Goal: Task Accomplishment & Management: Use online tool/utility

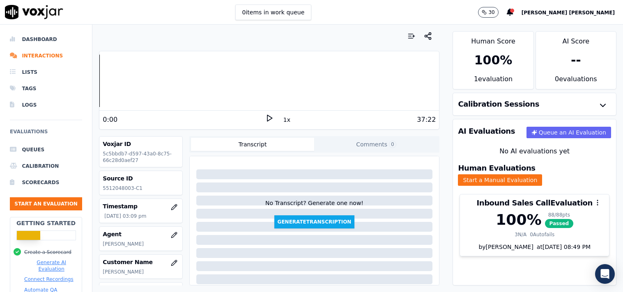
click at [50, 202] on button "Start an Evaluation" at bounding box center [46, 203] width 72 height 13
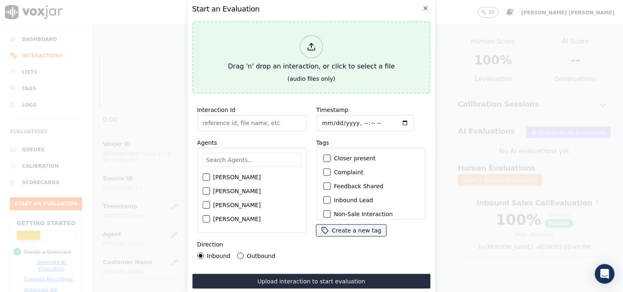
click at [316, 42] on div at bounding box center [311, 46] width 23 height 23
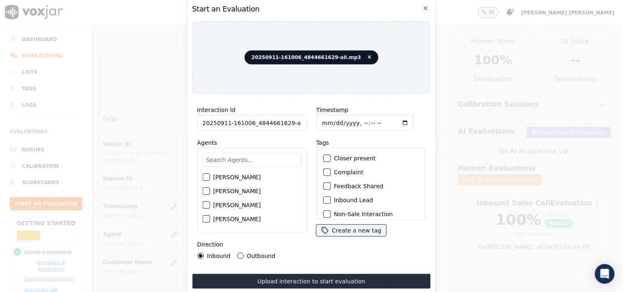
scroll to position [0, 5]
drag, startPoint x: 285, startPoint y: 118, endPoint x: 317, endPoint y: 127, distance: 33.0
click at [317, 127] on div "Interaction Id 20250911-161006_4844661629-all.mp3 Agents [PERSON_NAME] [PERSON_…" at bounding box center [311, 182] width 239 height 164
type input "20250911-161006_4844661629-C1"
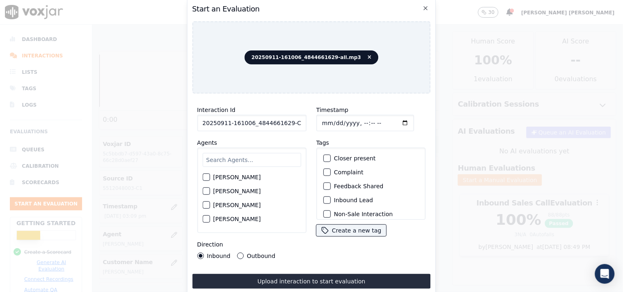
click at [325, 118] on input "Timestamp" at bounding box center [365, 123] width 98 height 16
type input "[DATE]T16:06"
click at [339, 140] on div "Tags Closer present Complaint Feedback Shared Inbound Lead Non-Sale Interaction…" at bounding box center [370, 187] width 109 height 99
click at [237, 163] on input "text" at bounding box center [251, 160] width 99 height 14
type input "Rich"
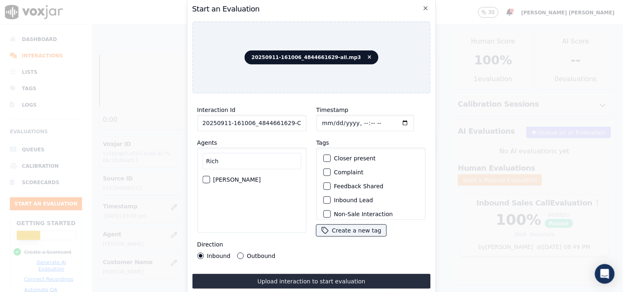
click at [241, 178] on label "[PERSON_NAME]" at bounding box center [237, 180] width 48 height 6
click at [210, 178] on button "[PERSON_NAME]" at bounding box center [205, 179] width 7 height 7
click at [343, 200] on label "Inbound Lead" at bounding box center [353, 200] width 39 height 6
click at [331, 200] on button "Inbound Lead" at bounding box center [326, 200] width 7 height 7
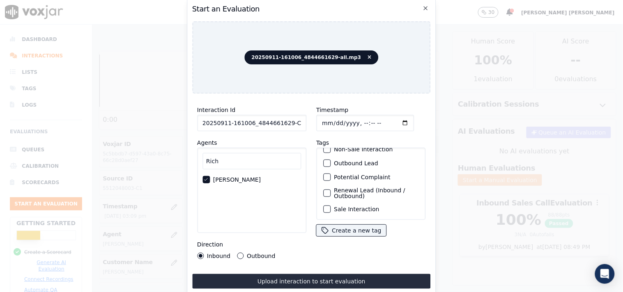
click at [345, 207] on label "Sale Interaction" at bounding box center [356, 210] width 45 height 6
click at [331, 206] on button "Sale Interaction" at bounding box center [326, 209] width 7 height 7
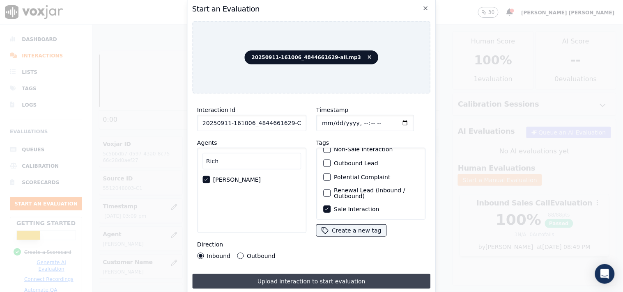
click at [301, 276] on button "Upload interaction to start evaluation" at bounding box center [311, 281] width 239 height 15
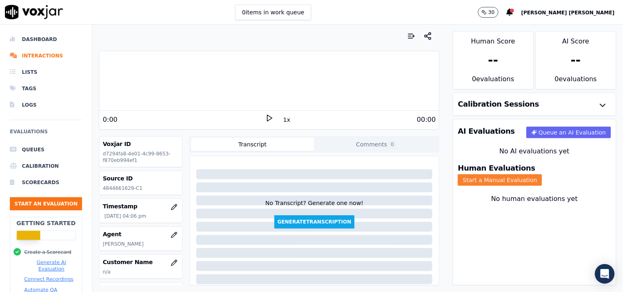
click at [538, 174] on button "Start a Manual Evaluation" at bounding box center [500, 179] width 84 height 11
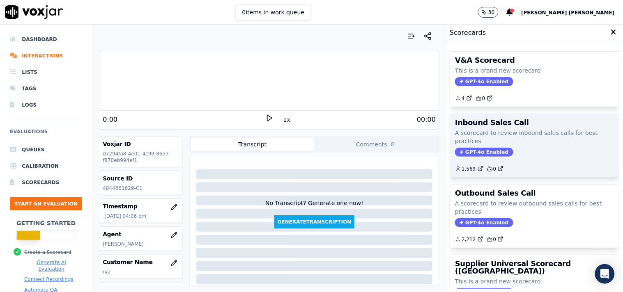
click at [496, 157] on div "GPT-4o Enabled" at bounding box center [534, 152] width 159 height 9
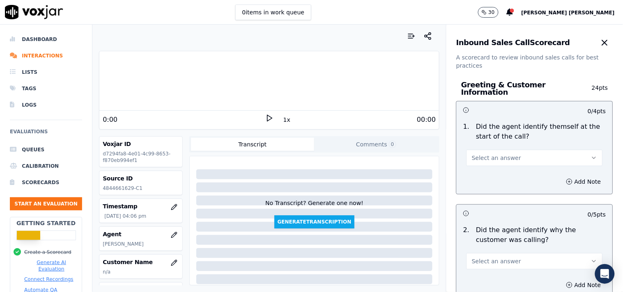
click at [496, 157] on span "Select an answer" at bounding box center [496, 158] width 49 height 8
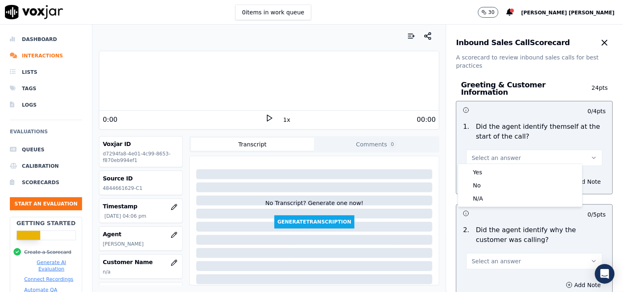
click at [489, 166] on div "Yes" at bounding box center [520, 172] width 121 height 13
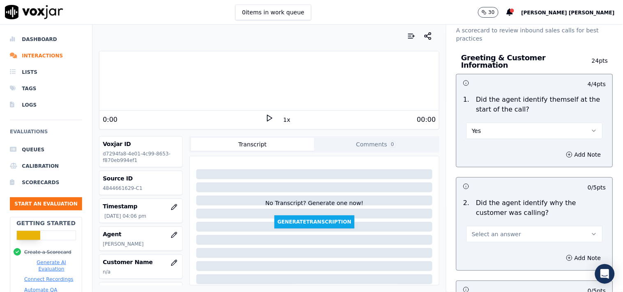
scroll to position [46, 0]
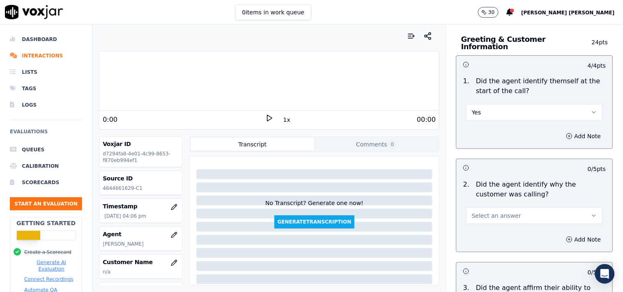
click at [492, 218] on button "Select an answer" at bounding box center [534, 216] width 136 height 16
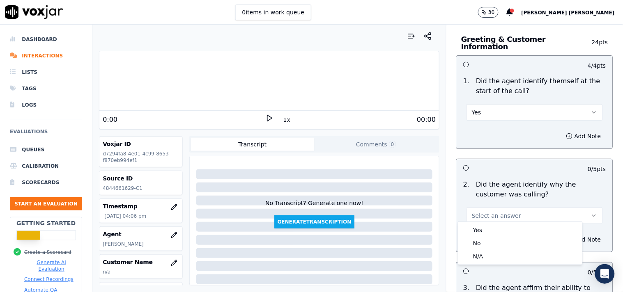
click at [487, 227] on div "Yes" at bounding box center [520, 230] width 121 height 13
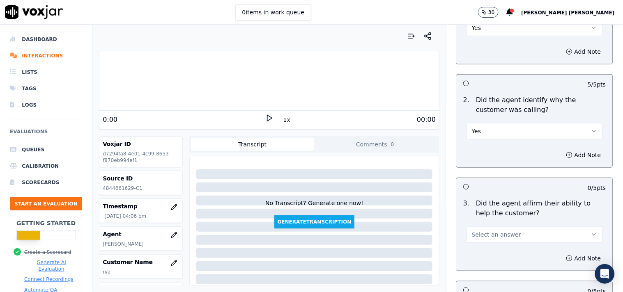
scroll to position [137, 0]
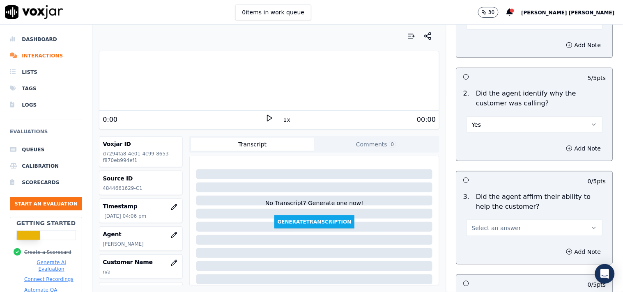
click at [487, 227] on span "Select an answer" at bounding box center [496, 228] width 49 height 8
click at [482, 240] on div "Yes" at bounding box center [520, 242] width 121 height 13
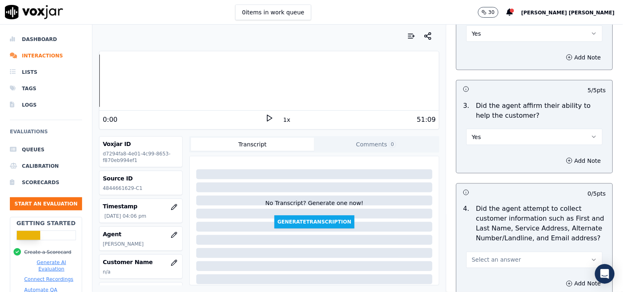
scroll to position [365, 0]
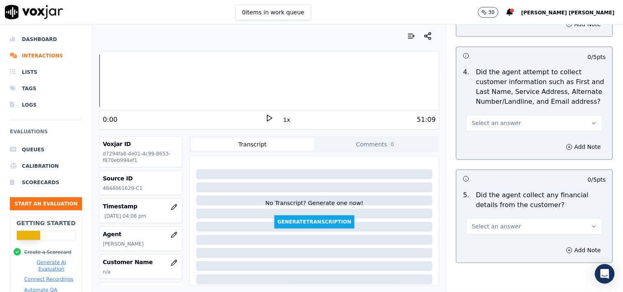
click at [512, 115] on button "Select an answer" at bounding box center [534, 123] width 136 height 16
click at [499, 144] on div "Yes" at bounding box center [520, 137] width 121 height 13
click at [511, 116] on button "Yes" at bounding box center [534, 123] width 136 height 16
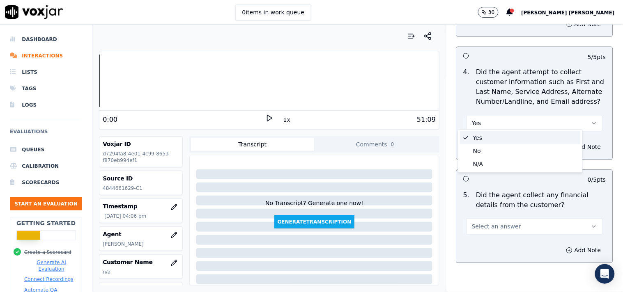
click at [493, 141] on div "Yes" at bounding box center [520, 137] width 121 height 13
click at [484, 211] on div "Select an answer" at bounding box center [534, 223] width 149 height 25
click at [483, 230] on button "Select an answer" at bounding box center [534, 227] width 136 height 16
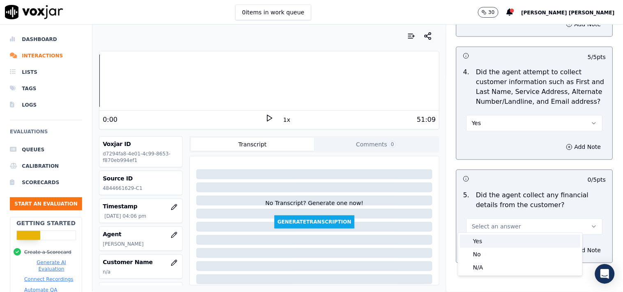
click at [479, 240] on div "Yes" at bounding box center [520, 241] width 121 height 13
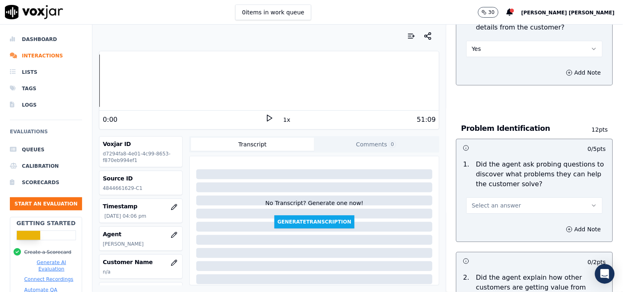
scroll to position [547, 0]
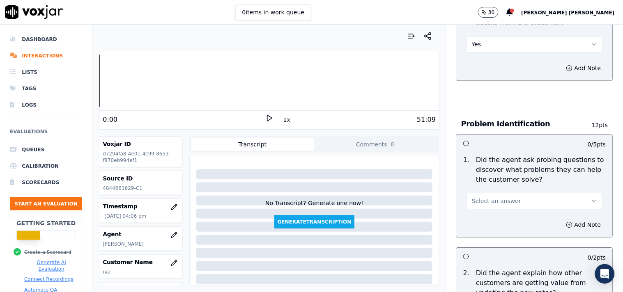
click at [479, 193] on button "Select an answer" at bounding box center [534, 201] width 136 height 16
click at [480, 219] on div "Yes" at bounding box center [520, 215] width 121 height 13
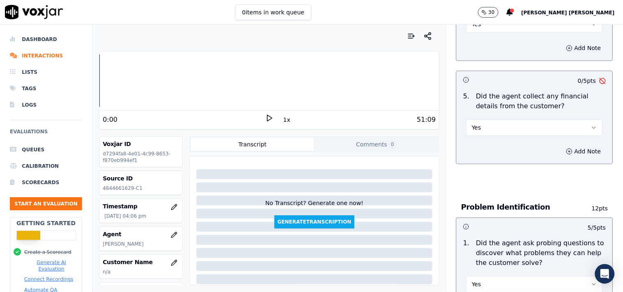
scroll to position [456, 0]
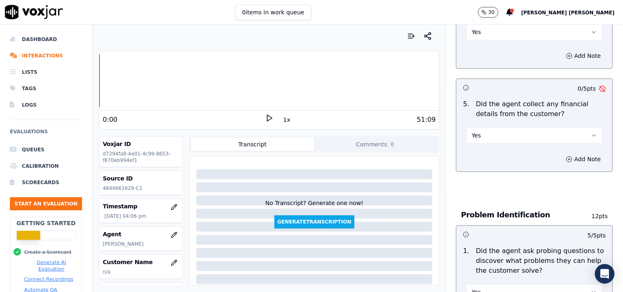
click at [501, 147] on div "Add Note" at bounding box center [535, 159] width 156 height 25
click at [502, 140] on button "Yes" at bounding box center [534, 135] width 136 height 16
click at [491, 157] on div "No" at bounding box center [520, 163] width 121 height 13
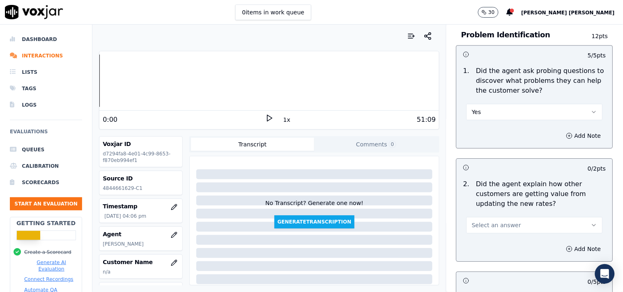
scroll to position [638, 0]
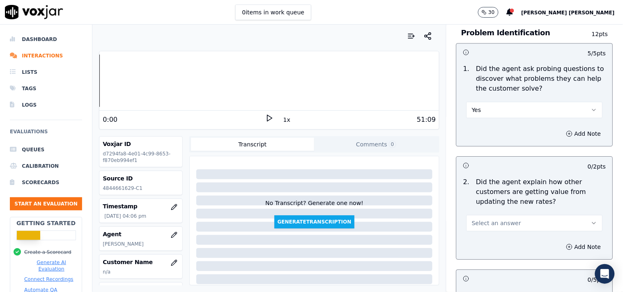
click at [489, 219] on span "Select an answer" at bounding box center [496, 223] width 49 height 8
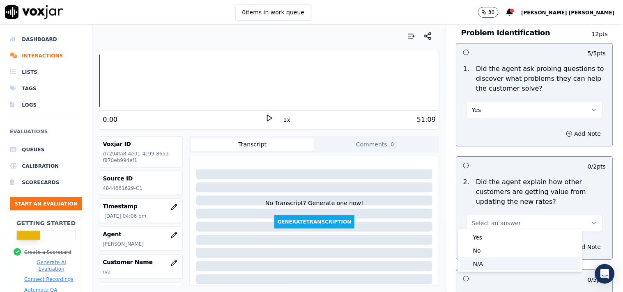
click at [473, 258] on div "N/A" at bounding box center [520, 263] width 121 height 13
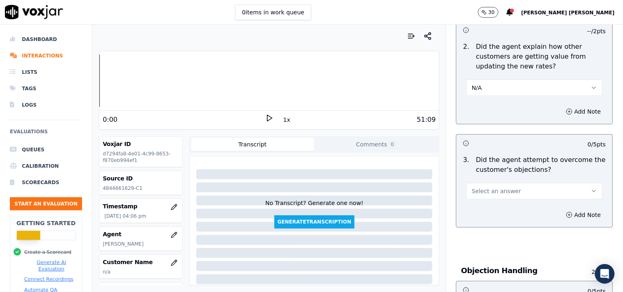
scroll to position [775, 0]
click at [494, 190] on span "Select an answer" at bounding box center [496, 190] width 49 height 8
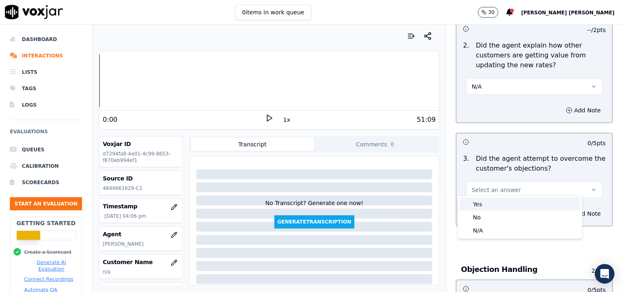
click at [486, 206] on div "Yes" at bounding box center [520, 204] width 121 height 13
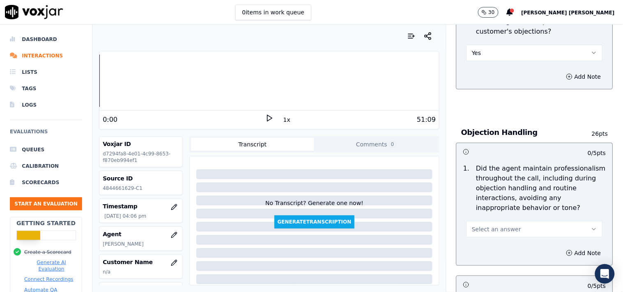
click at [486, 228] on span "Select an answer" at bounding box center [496, 229] width 49 height 8
click at [482, 242] on div "Yes" at bounding box center [520, 244] width 121 height 13
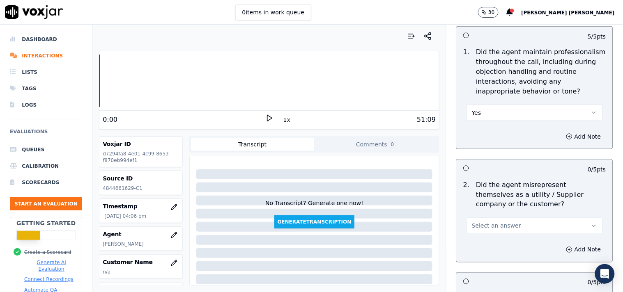
scroll to position [1049, 0]
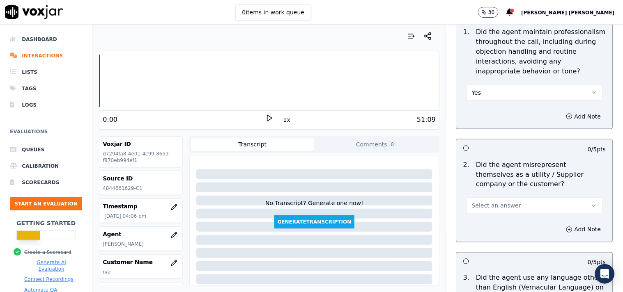
click at [492, 198] on button "Select an answer" at bounding box center [534, 206] width 136 height 16
click at [477, 230] on div "No" at bounding box center [520, 233] width 121 height 13
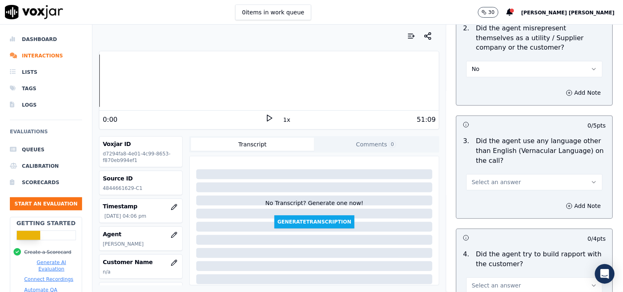
click at [515, 180] on button "Select an answer" at bounding box center [534, 182] width 136 height 16
click at [502, 211] on div "No" at bounding box center [520, 210] width 121 height 13
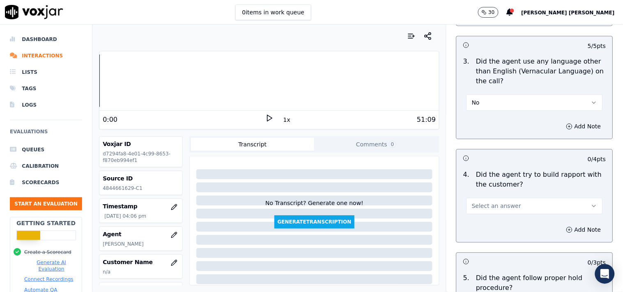
scroll to position [1277, 0]
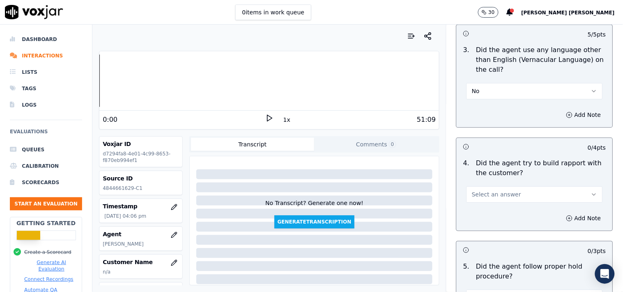
click at [504, 198] on button "Select an answer" at bounding box center [534, 194] width 136 height 16
drag, startPoint x: 498, startPoint y: 213, endPoint x: 496, endPoint y: 220, distance: 7.6
click at [496, 220] on div "Yes No N/A" at bounding box center [520, 222] width 124 height 43
click at [496, 220] on div "No" at bounding box center [520, 222] width 121 height 13
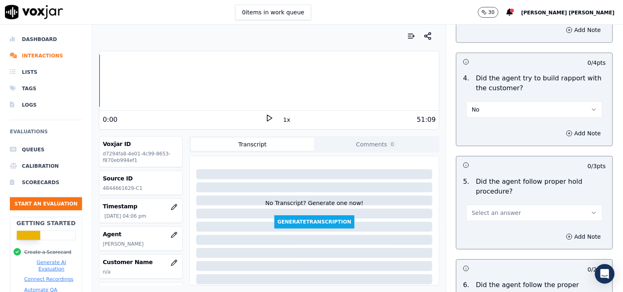
scroll to position [1368, 0]
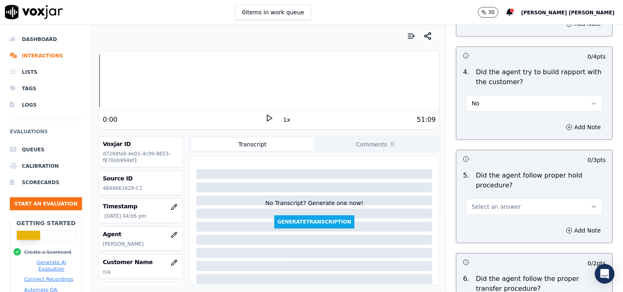
click at [497, 199] on button "Select an answer" at bounding box center [534, 207] width 136 height 16
click at [491, 221] on div "Yes" at bounding box center [520, 221] width 121 height 13
click at [482, 95] on button "No" at bounding box center [534, 103] width 136 height 16
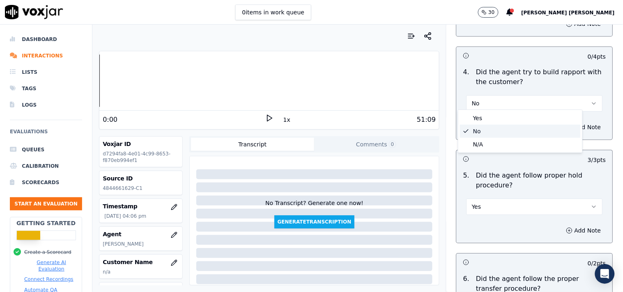
click at [473, 142] on div "N/A" at bounding box center [520, 144] width 121 height 13
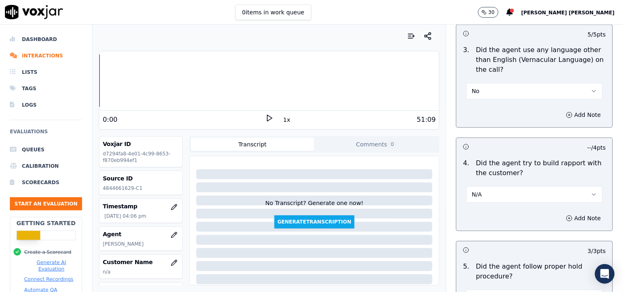
scroll to position [1505, 0]
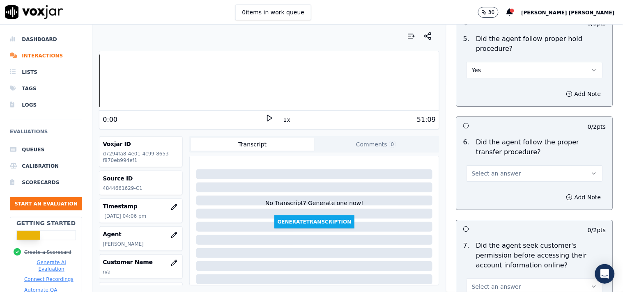
click at [475, 165] on button "Select an answer" at bounding box center [534, 173] width 136 height 16
click at [471, 186] on div "Yes" at bounding box center [520, 188] width 121 height 13
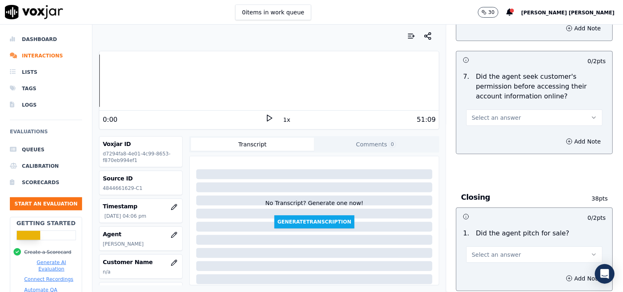
scroll to position [1688, 0]
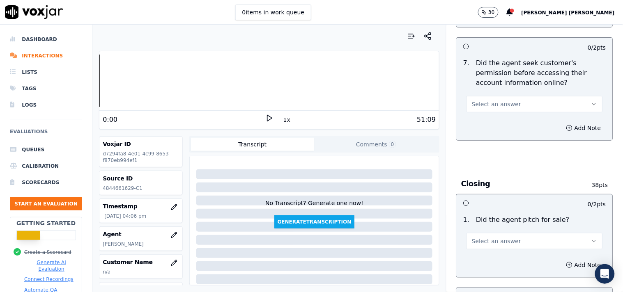
click at [477, 102] on span "Select an answer" at bounding box center [496, 104] width 49 height 8
click at [473, 120] on div "Yes" at bounding box center [520, 119] width 121 height 13
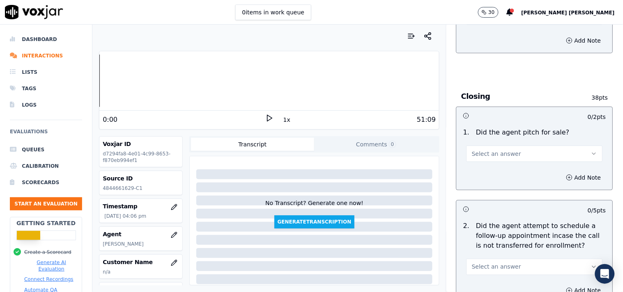
scroll to position [1779, 0]
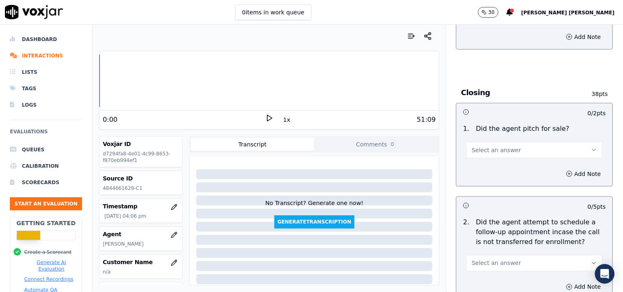
click at [472, 146] on span "Select an answer" at bounding box center [496, 150] width 49 height 8
click at [473, 165] on div "Yes" at bounding box center [520, 165] width 121 height 13
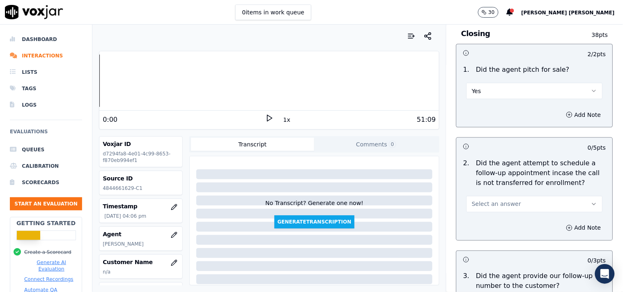
scroll to position [1961, 0]
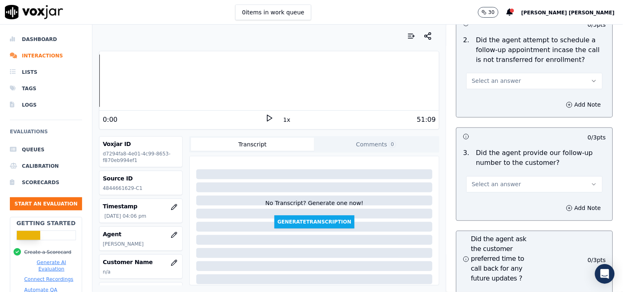
click at [496, 83] on button "Select an answer" at bounding box center [534, 81] width 136 height 16
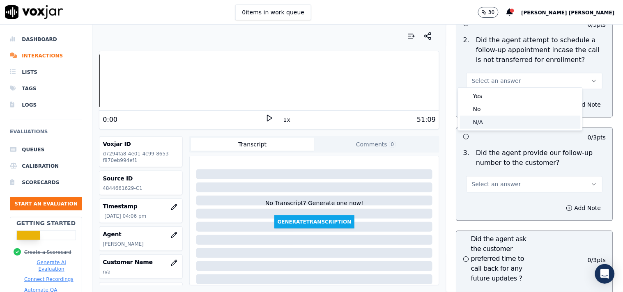
click at [491, 118] on div "N/A" at bounding box center [520, 122] width 121 height 13
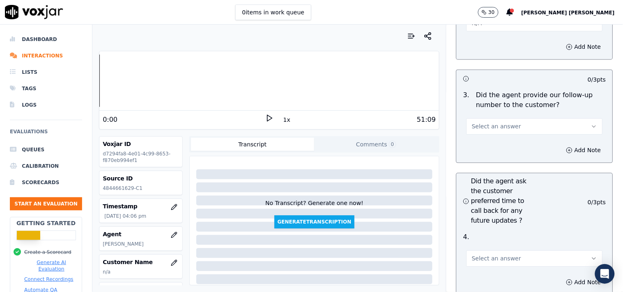
scroll to position [2007, 0]
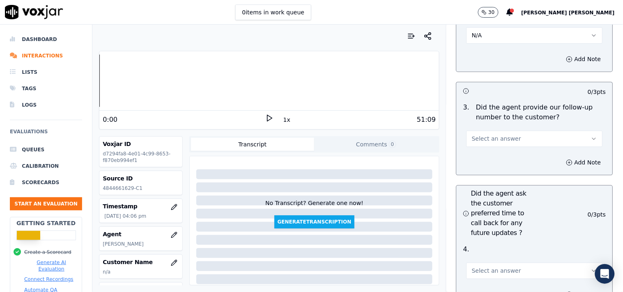
click at [487, 131] on button "Select an answer" at bounding box center [534, 139] width 136 height 16
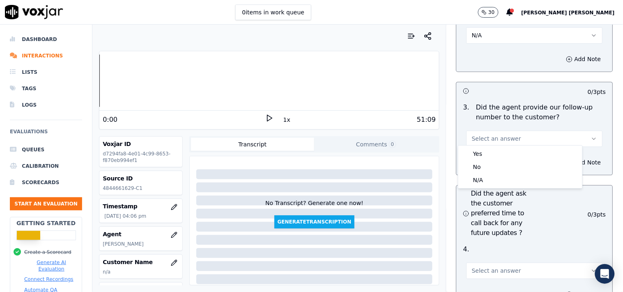
click at [485, 149] on div "Yes" at bounding box center [520, 153] width 121 height 13
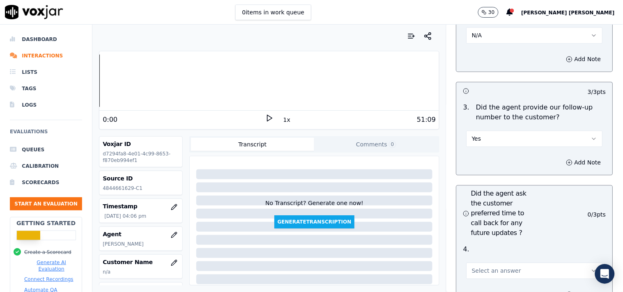
scroll to position [2053, 0]
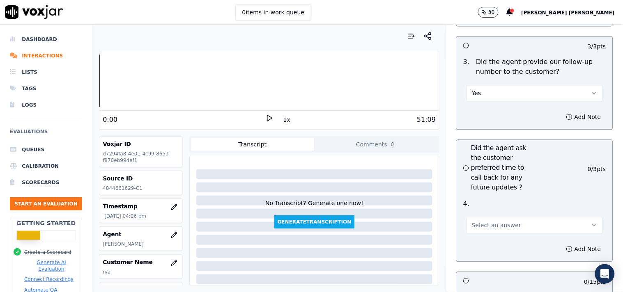
click at [493, 209] on div "Select an answer" at bounding box center [534, 221] width 149 height 25
click at [493, 217] on button "Select an answer" at bounding box center [534, 225] width 136 height 16
click at [486, 264] on div "N/A" at bounding box center [520, 266] width 121 height 13
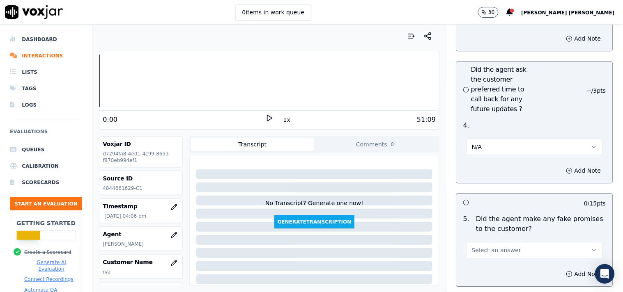
scroll to position [2144, 0]
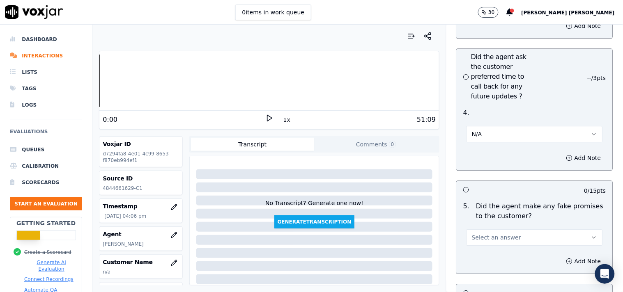
click at [487, 235] on span "Select an answer" at bounding box center [496, 238] width 49 height 8
click at [483, 266] on div "No" at bounding box center [520, 265] width 121 height 13
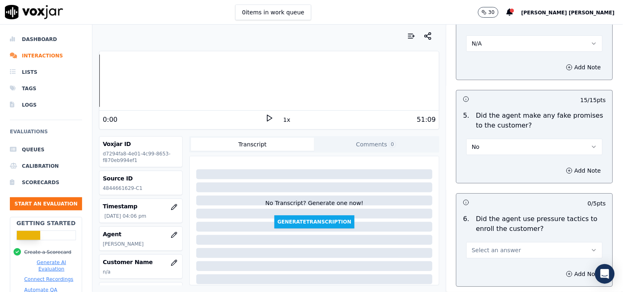
scroll to position [2235, 0]
click at [484, 242] on button "Select an answer" at bounding box center [534, 250] width 136 height 16
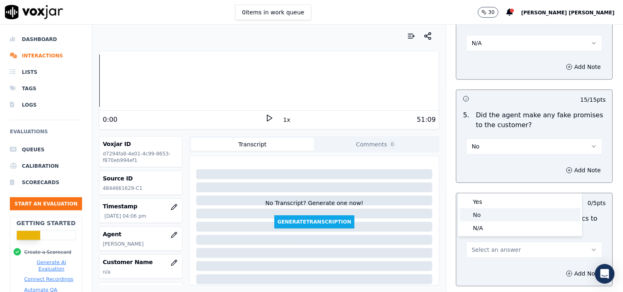
click at [482, 216] on div "No" at bounding box center [520, 215] width 121 height 13
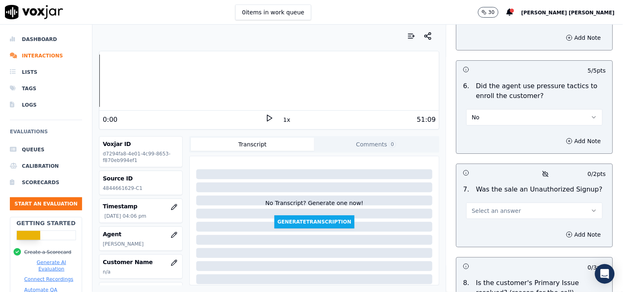
scroll to position [2372, 0]
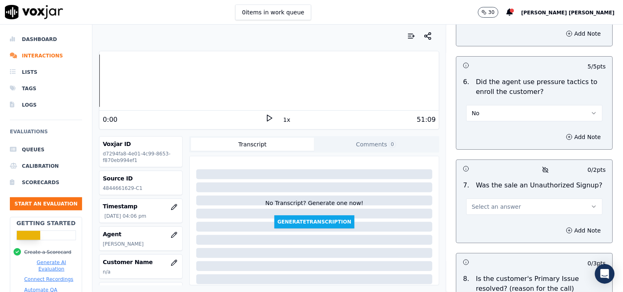
click at [483, 210] on button "Select an answer" at bounding box center [534, 207] width 136 height 16
click at [480, 233] on div "No" at bounding box center [520, 235] width 121 height 13
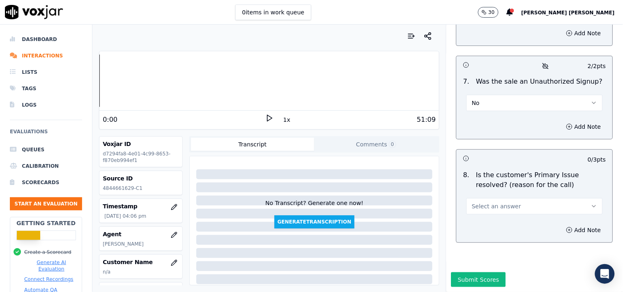
click at [487, 198] on button "Select an answer" at bounding box center [534, 206] width 136 height 16
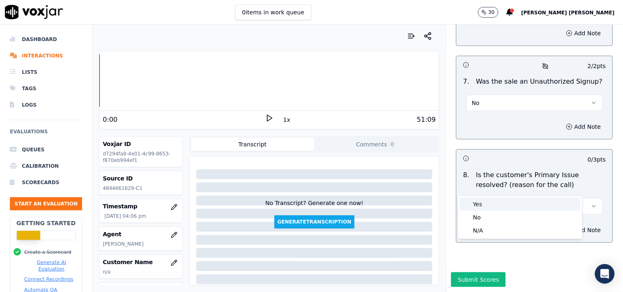
click at [484, 200] on div "Yes" at bounding box center [520, 204] width 121 height 13
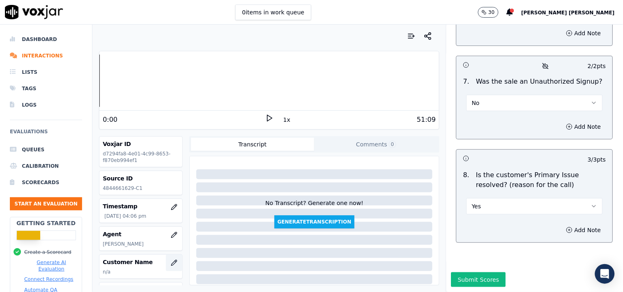
scroll to position [46, 0]
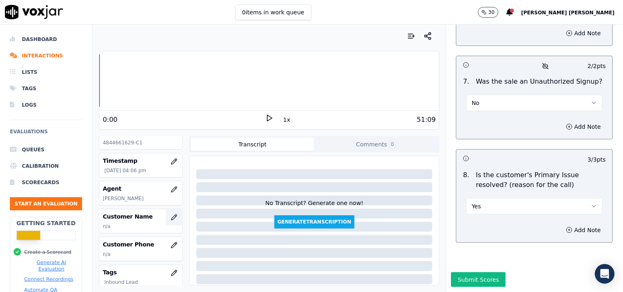
click at [171, 215] on icon "button" at bounding box center [174, 217] width 7 height 7
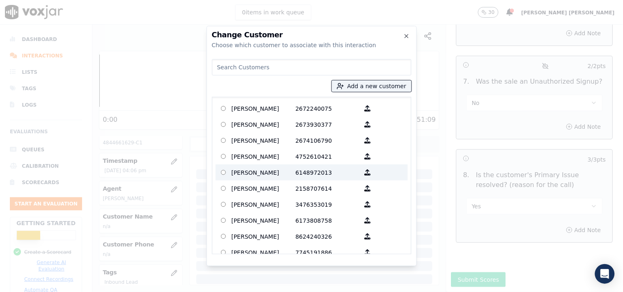
paste input "[PERSON_NAME]"
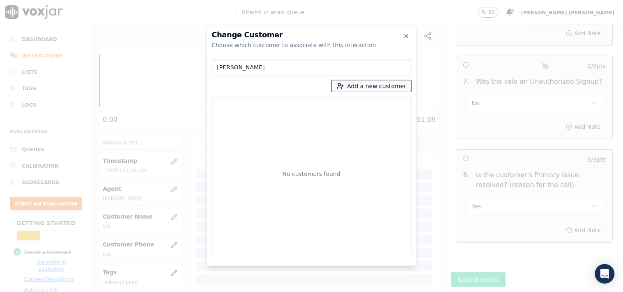
type input "[PERSON_NAME]"
click at [355, 90] on button "Add a new customer" at bounding box center [372, 85] width 80 height 11
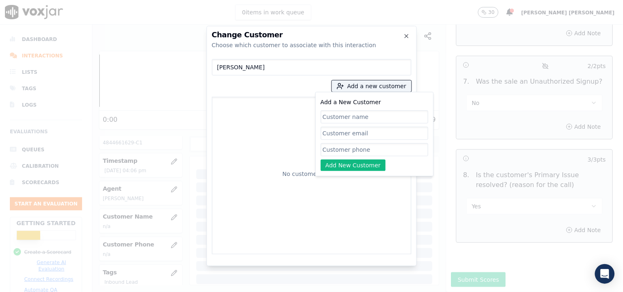
click at [347, 112] on input "Add a New Customer" at bounding box center [375, 116] width 108 height 13
click at [325, 119] on input "[PERSON_NAME]" at bounding box center [375, 116] width 108 height 13
type input "[PERSON_NAME]"
click at [357, 156] on input "Add a New Customer" at bounding box center [375, 149] width 108 height 13
paste input "4844661629"
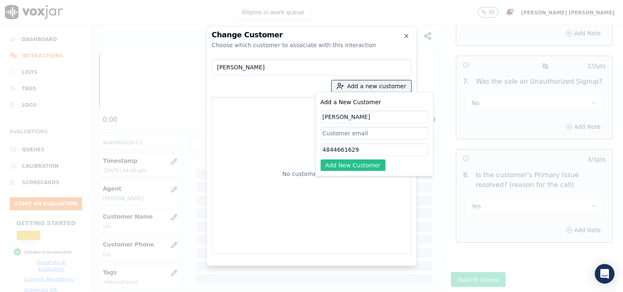
type input "4844661629"
click at [353, 170] on button "Add New Customer" at bounding box center [353, 165] width 65 height 11
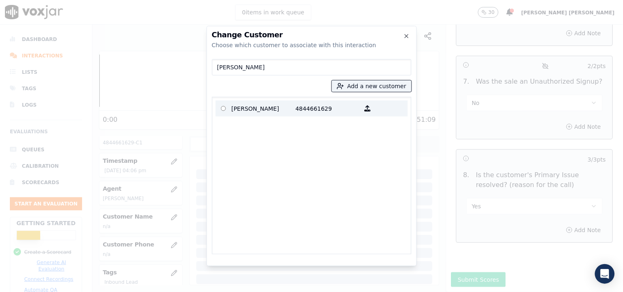
click at [307, 109] on p "4844661629" at bounding box center [328, 108] width 64 height 13
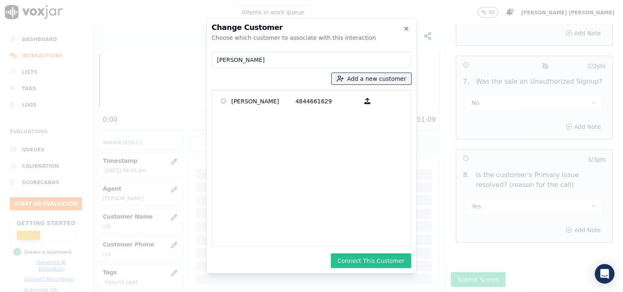
click at [383, 257] on button "Connect This Customer" at bounding box center [371, 261] width 80 height 15
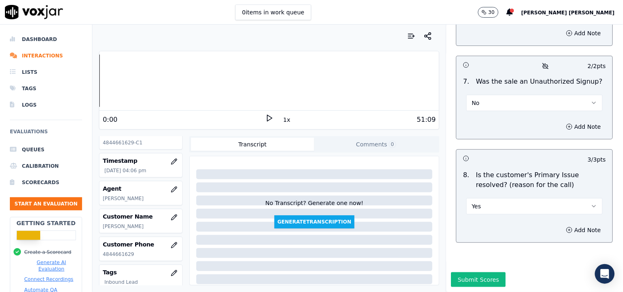
click at [467, 273] on button "Submit Scores" at bounding box center [478, 280] width 55 height 15
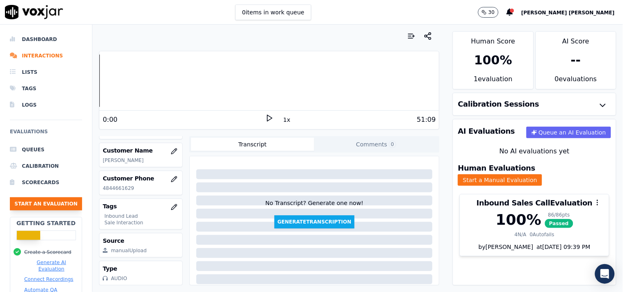
scroll to position [70, 0]
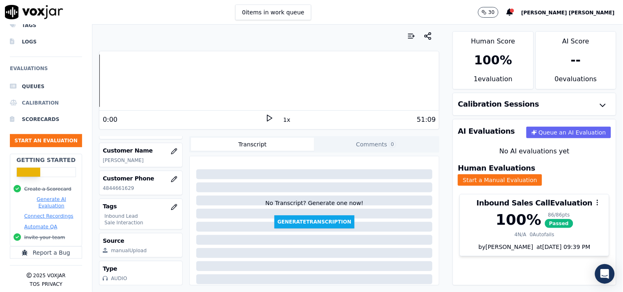
click at [45, 97] on li "Calibration" at bounding box center [46, 103] width 72 height 16
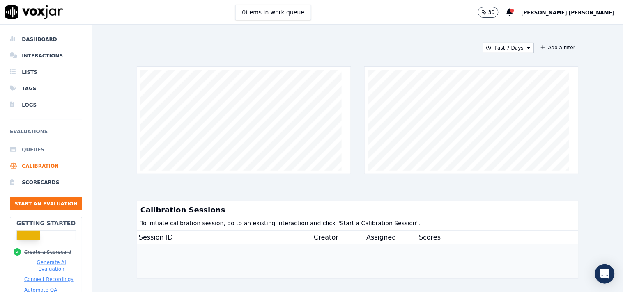
click at [49, 154] on li "Queues" at bounding box center [46, 150] width 72 height 16
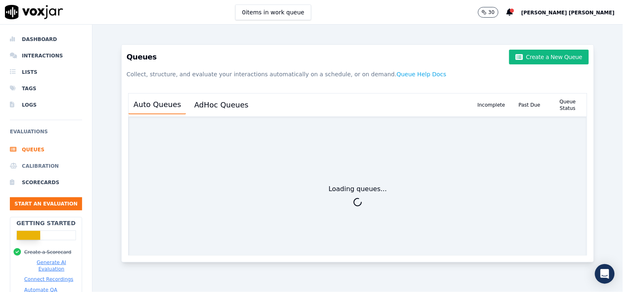
click at [48, 163] on li "Calibration" at bounding box center [46, 166] width 72 height 16
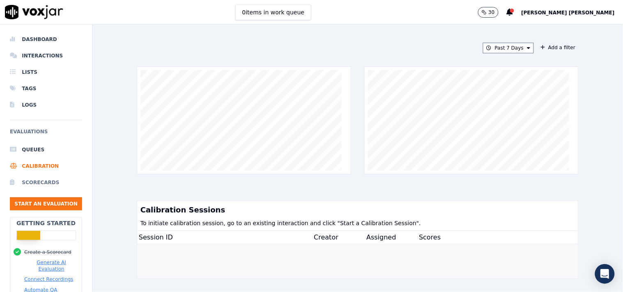
click at [47, 179] on li "Scorecards" at bounding box center [46, 182] width 72 height 16
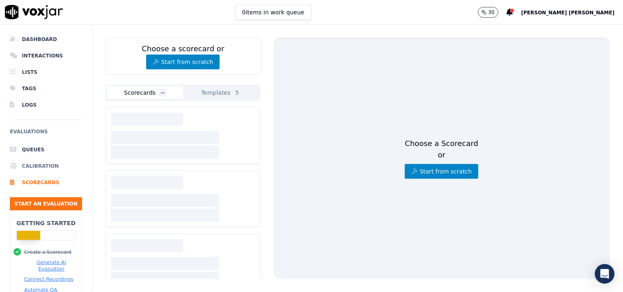
click at [48, 168] on li "Calibration" at bounding box center [46, 166] width 72 height 16
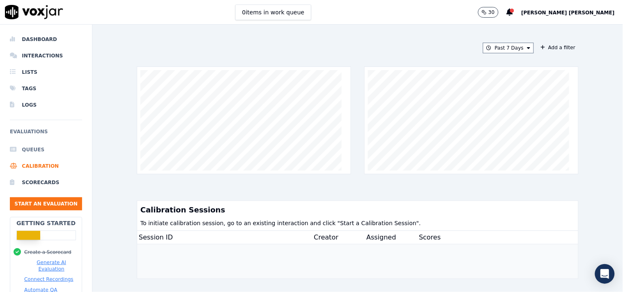
click at [49, 143] on li "Queues" at bounding box center [46, 150] width 72 height 16
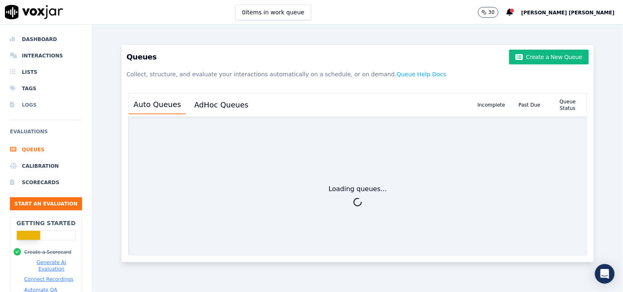
click at [35, 106] on li "Logs" at bounding box center [46, 105] width 72 height 16
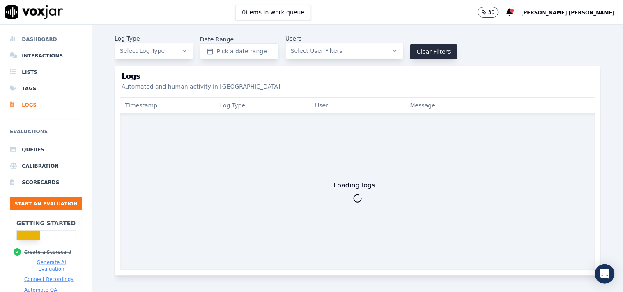
click at [49, 44] on li "Dashboard" at bounding box center [46, 39] width 72 height 16
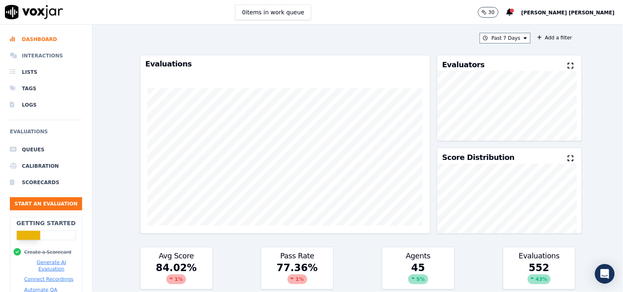
click at [46, 51] on li "Interactions" at bounding box center [46, 56] width 72 height 16
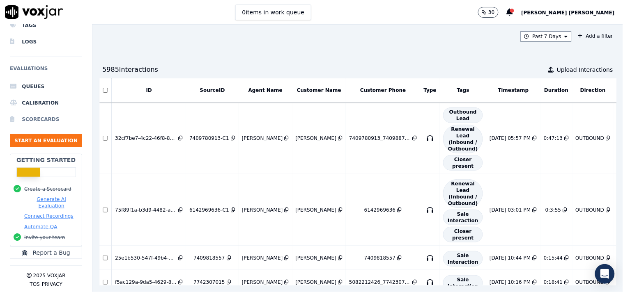
scroll to position [70, 0]
click at [65, 223] on div "Automate QA" at bounding box center [46, 226] width 65 height 7
click at [63, 156] on h2 "Getting Started" at bounding box center [45, 160] width 59 height 8
